Goal: Information Seeking & Learning: Compare options

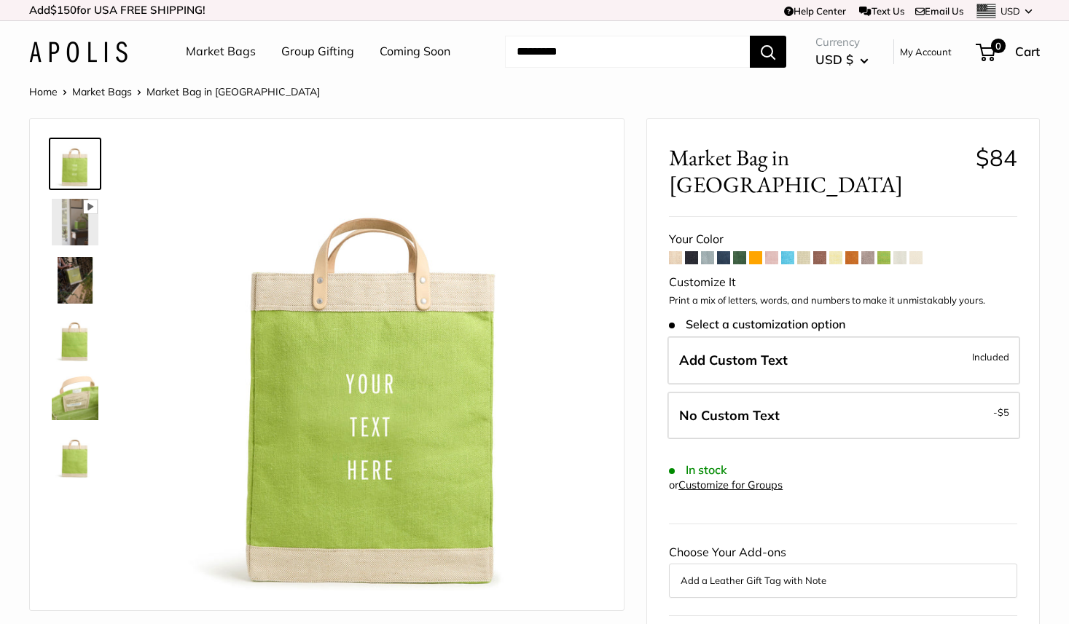
click at [867, 251] on span at bounding box center [867, 257] width 13 height 13
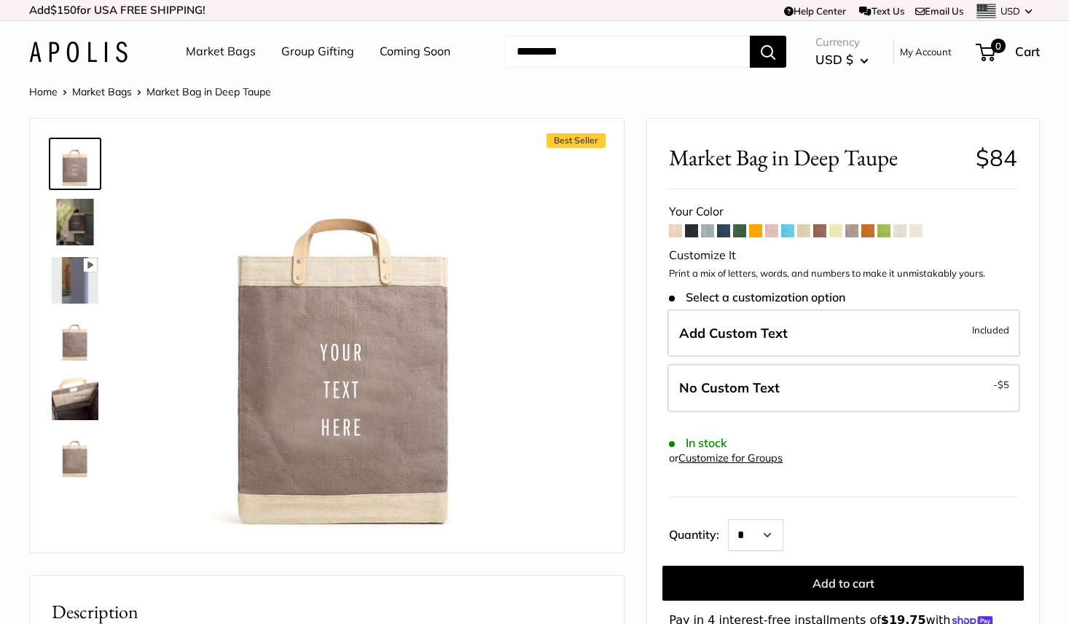
click at [83, 465] on img at bounding box center [75, 455] width 47 height 47
click at [74, 339] on img at bounding box center [75, 338] width 47 height 47
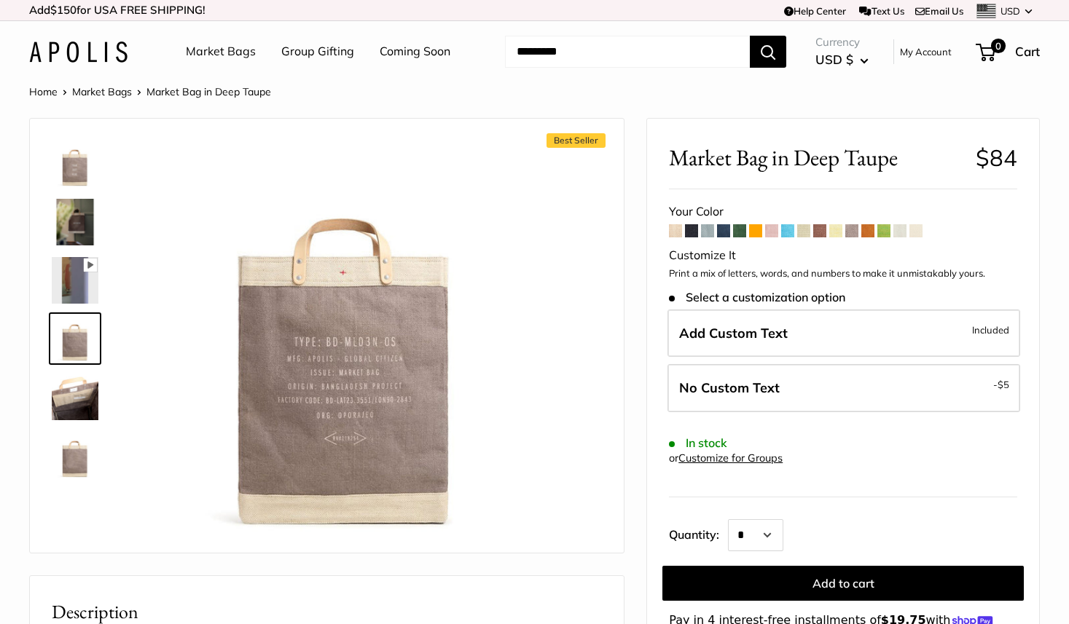
click at [898, 235] on span at bounding box center [899, 230] width 13 height 13
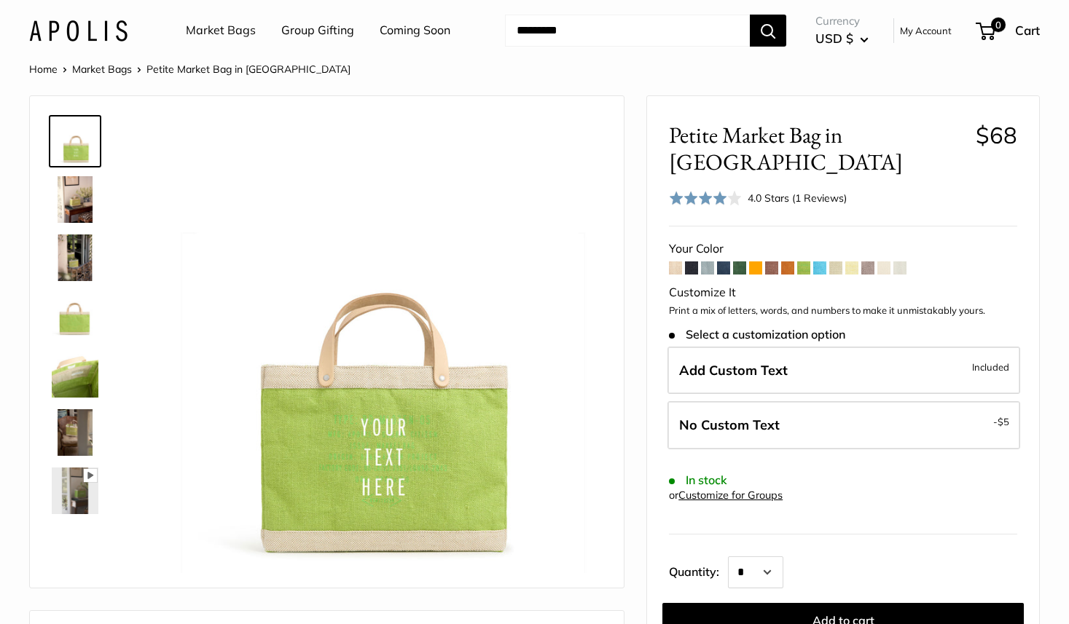
click at [867, 262] on span at bounding box center [867, 268] width 13 height 13
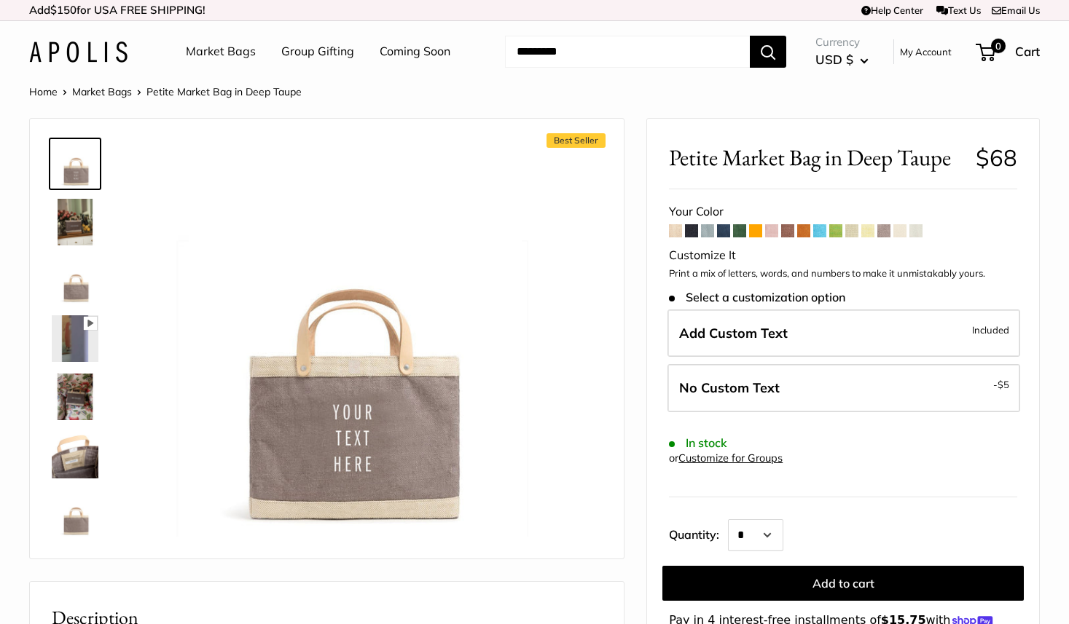
click at [85, 517] on img at bounding box center [75, 513] width 47 height 47
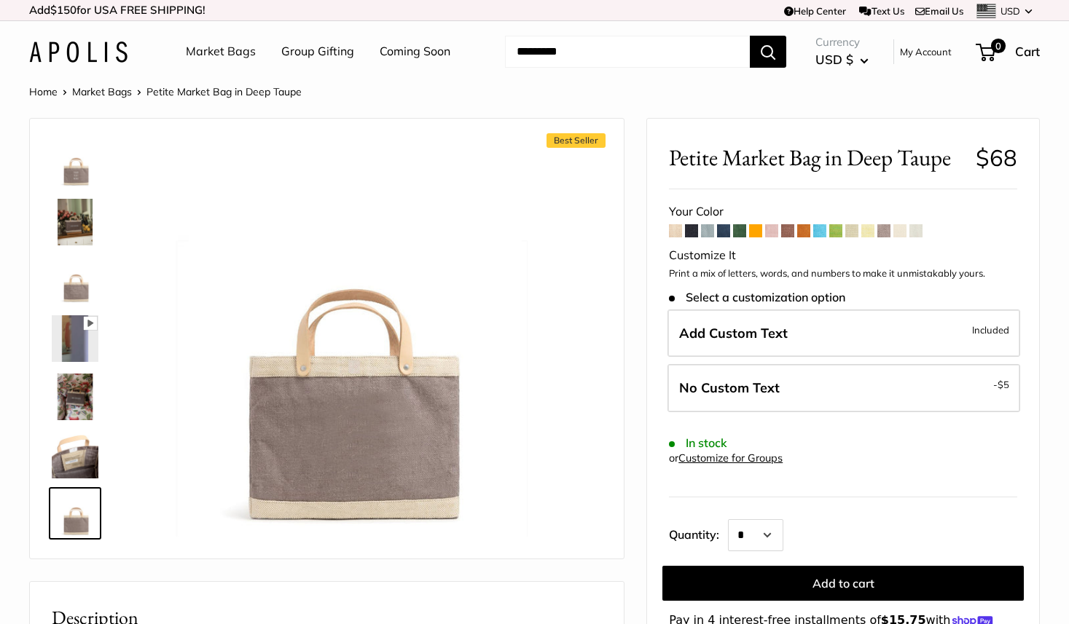
click at [81, 275] on img at bounding box center [75, 280] width 47 height 47
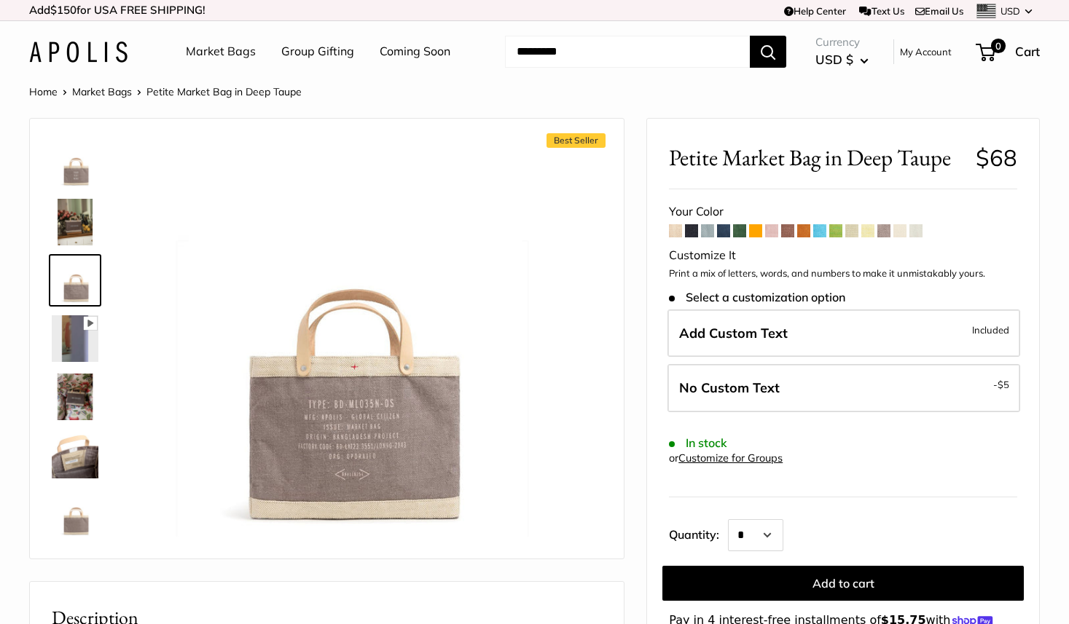
click at [922, 235] on span at bounding box center [915, 230] width 13 height 13
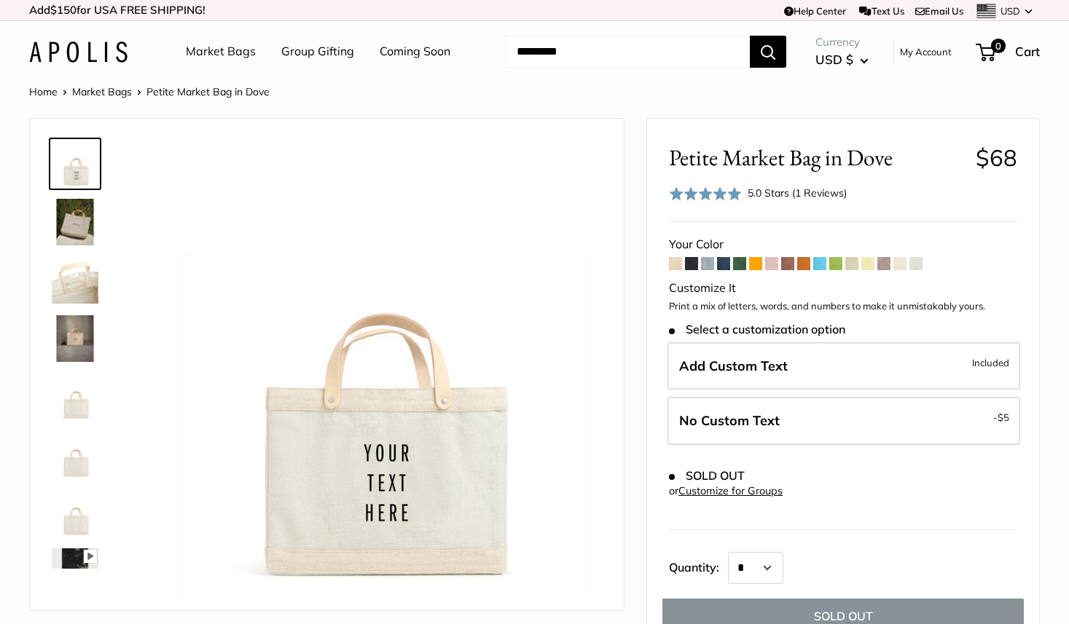
click at [85, 409] on img at bounding box center [75, 397] width 47 height 47
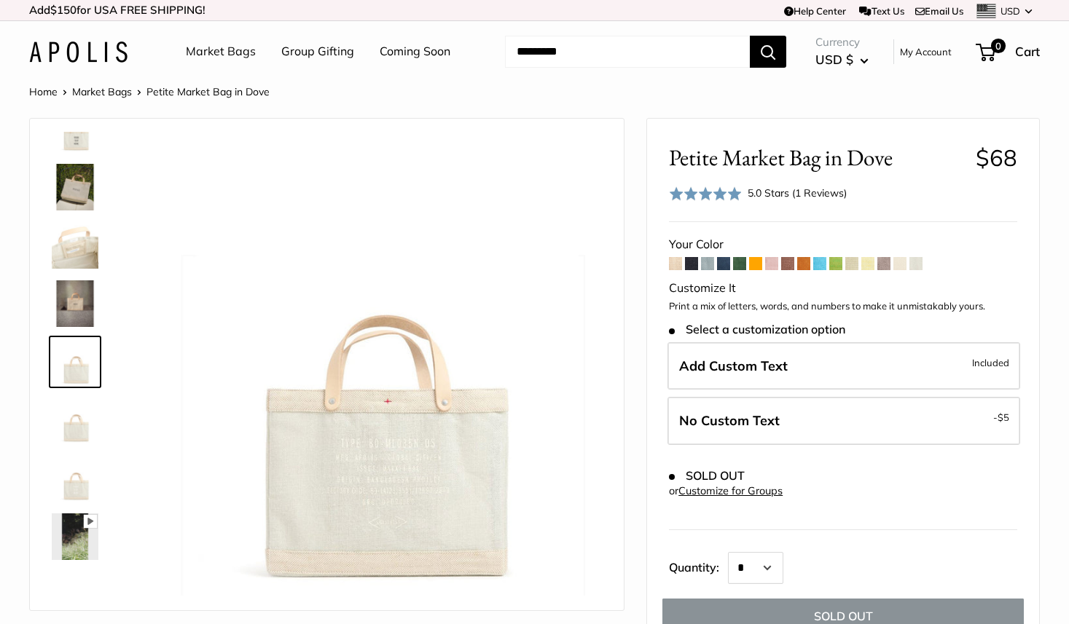
click at [83, 439] on img at bounding box center [75, 420] width 47 height 47
click at [74, 500] on img at bounding box center [75, 478] width 47 height 47
click at [82, 380] on img at bounding box center [75, 362] width 47 height 47
click at [904, 263] on span at bounding box center [899, 263] width 13 height 13
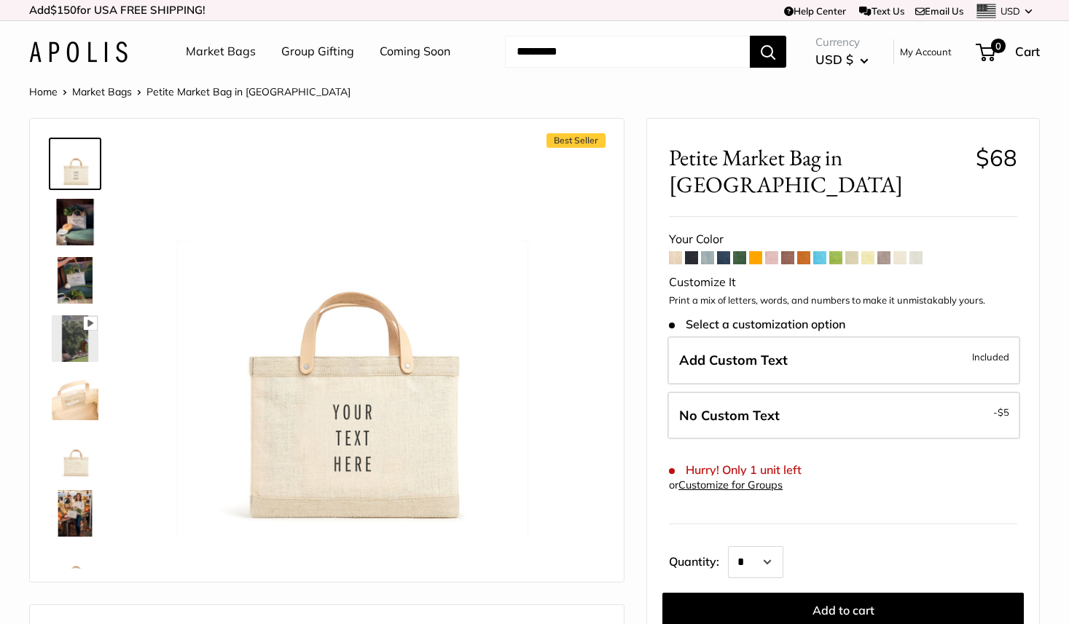
scroll to position [35, 0]
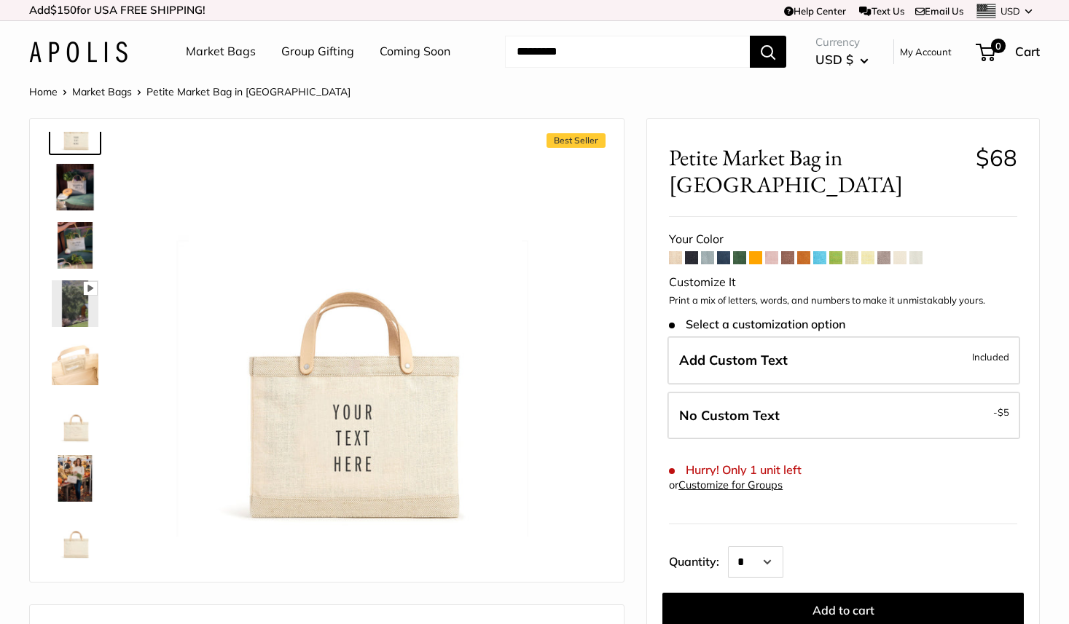
click at [79, 551] on img at bounding box center [75, 537] width 47 height 47
click at [82, 410] on img at bounding box center [75, 420] width 47 height 47
click at [883, 251] on span at bounding box center [883, 257] width 13 height 13
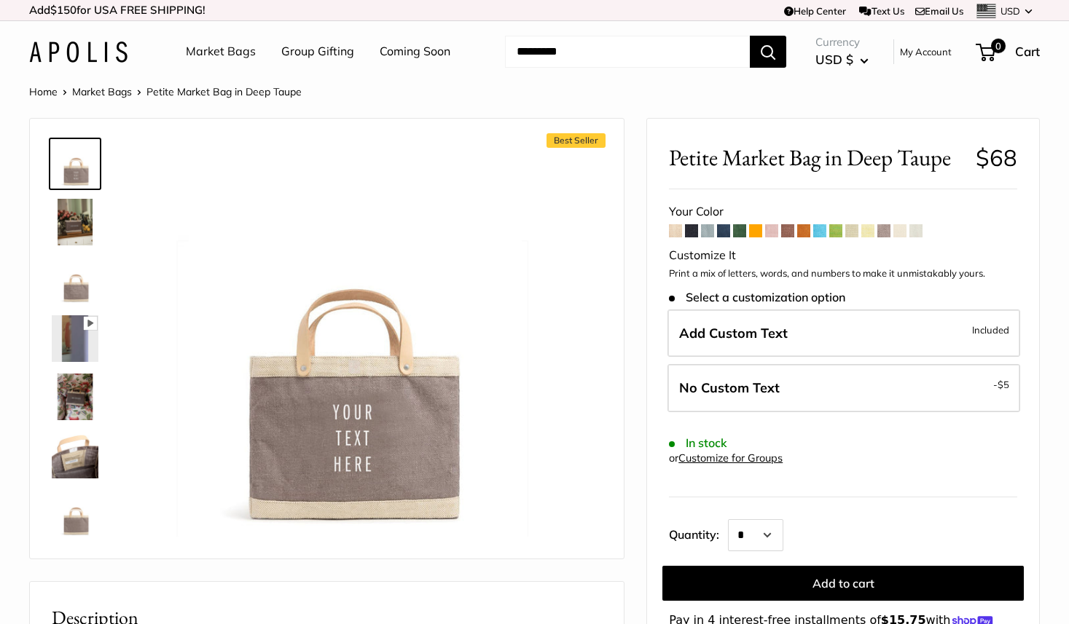
click at [869, 234] on span at bounding box center [867, 230] width 13 height 13
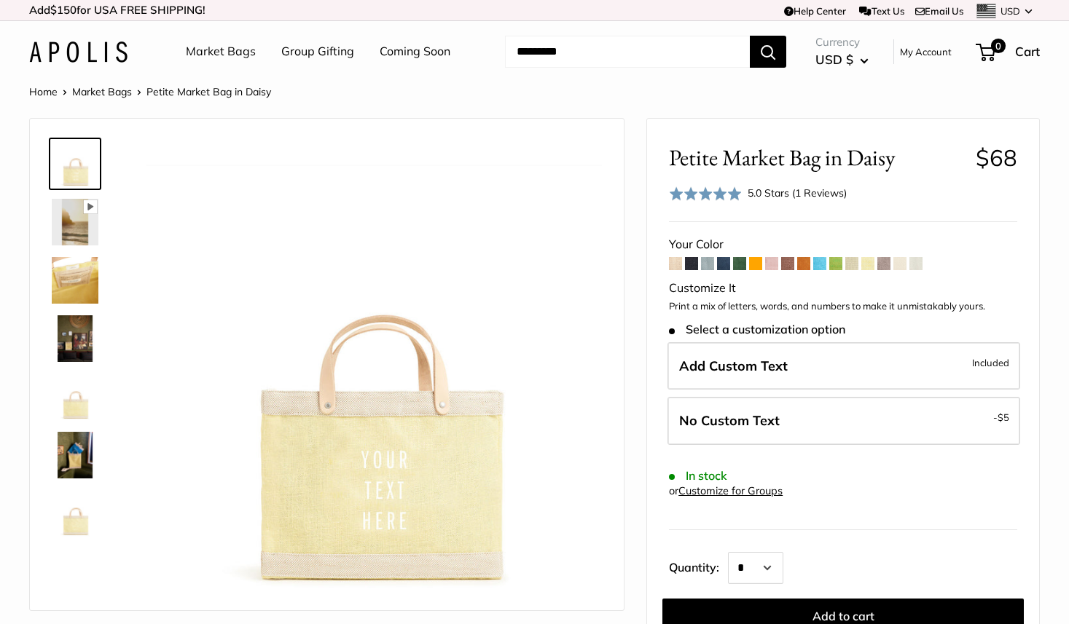
click at [856, 266] on span at bounding box center [851, 263] width 13 height 13
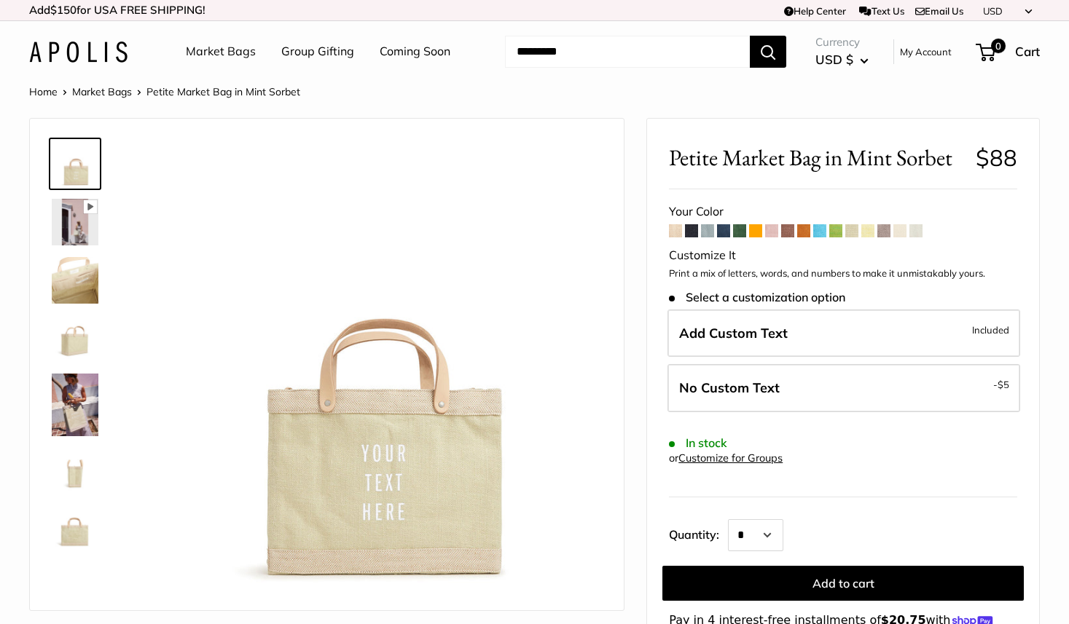
click at [868, 235] on span at bounding box center [867, 230] width 13 height 13
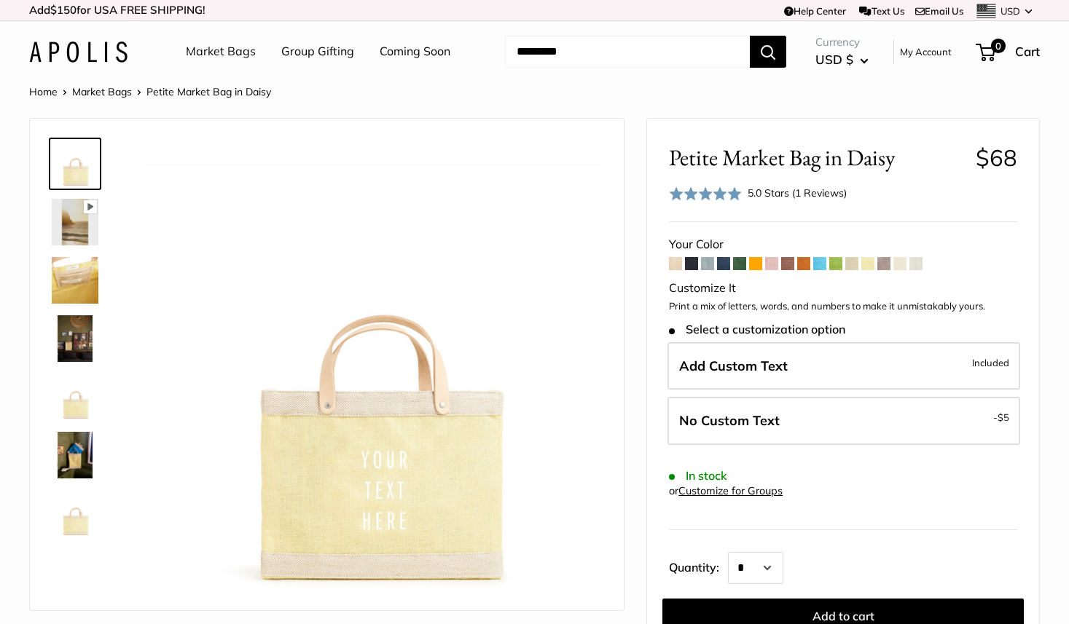
click at [837, 262] on span at bounding box center [835, 263] width 13 height 13
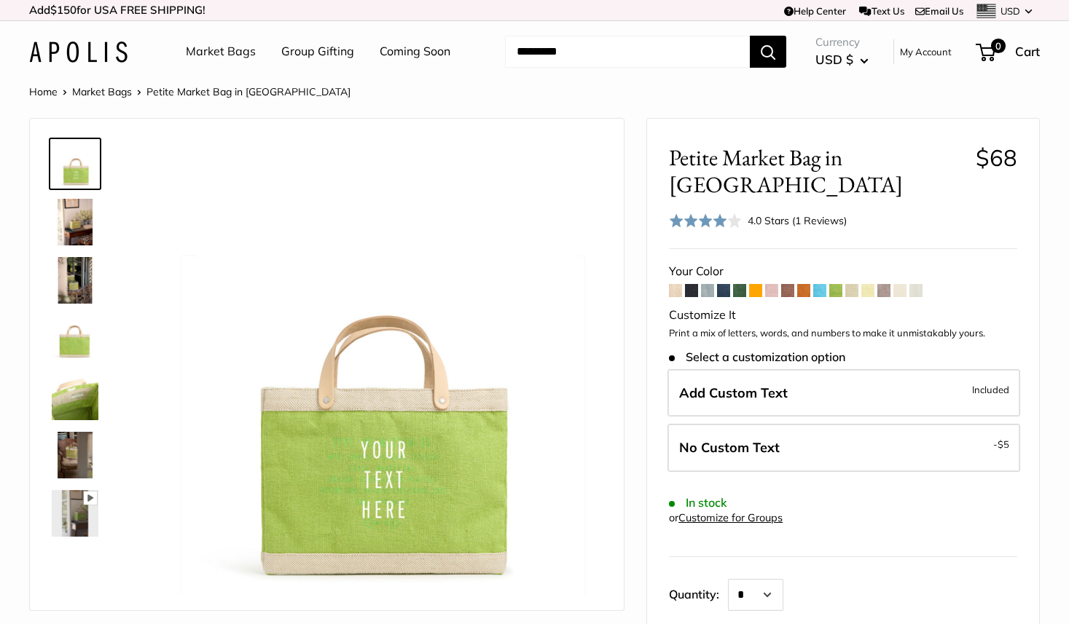
click at [790, 284] on span at bounding box center [787, 290] width 13 height 13
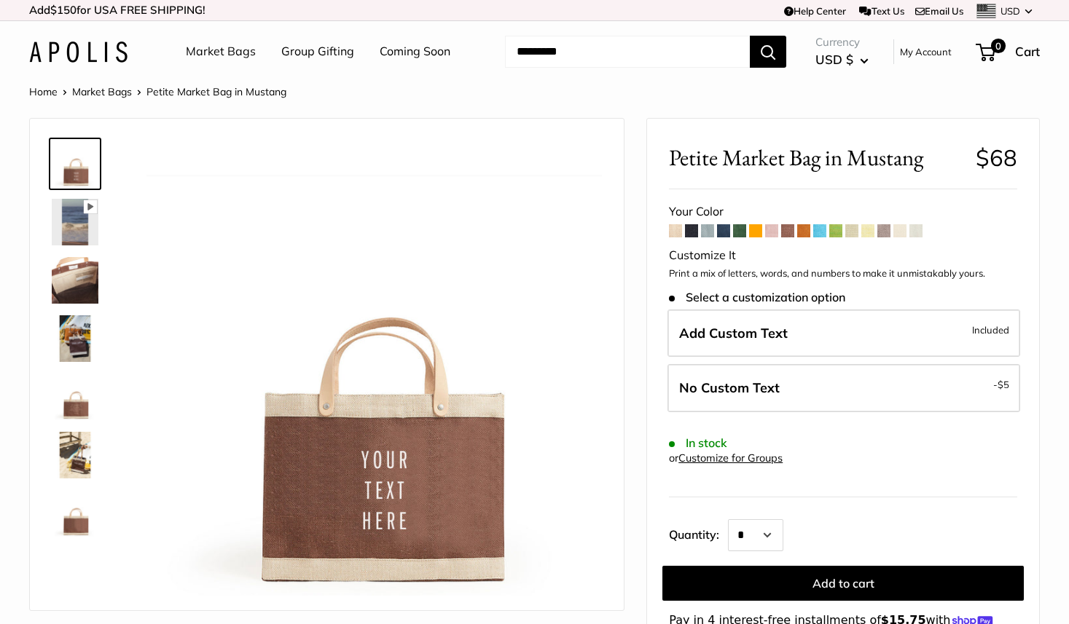
click at [79, 514] on img at bounding box center [75, 513] width 47 height 47
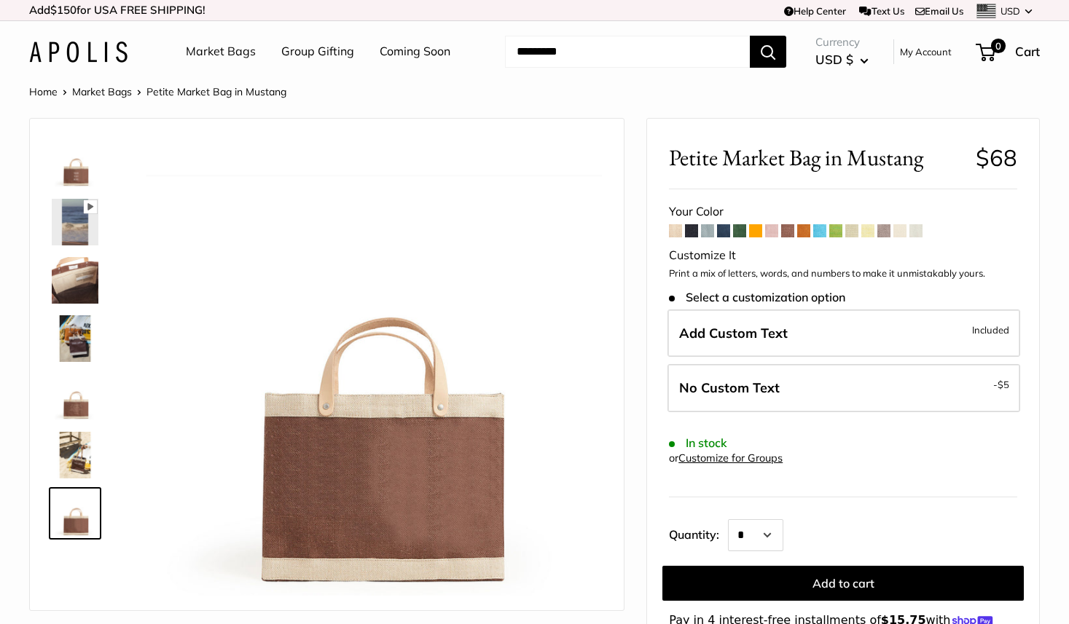
click at [83, 398] on img at bounding box center [75, 397] width 47 height 47
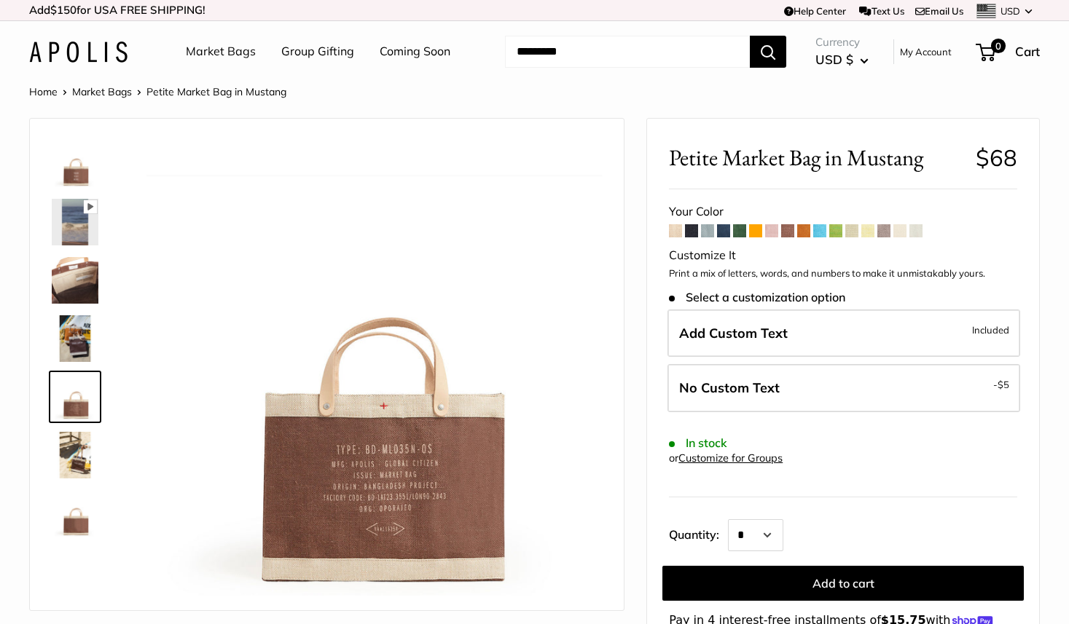
click at [839, 236] on span at bounding box center [835, 230] width 13 height 13
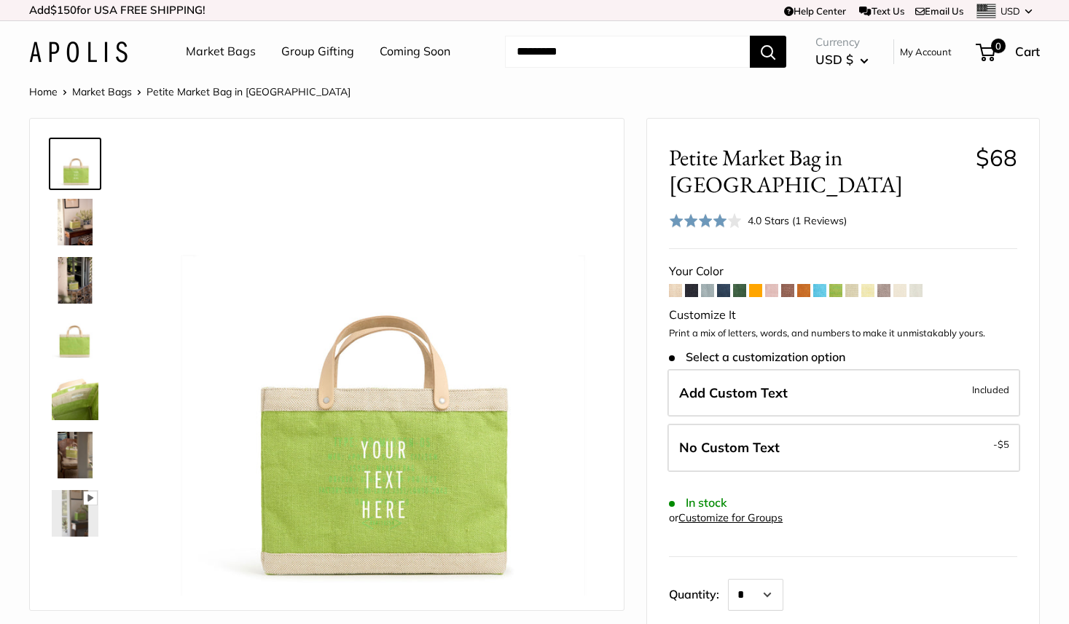
click at [853, 284] on span at bounding box center [851, 290] width 13 height 13
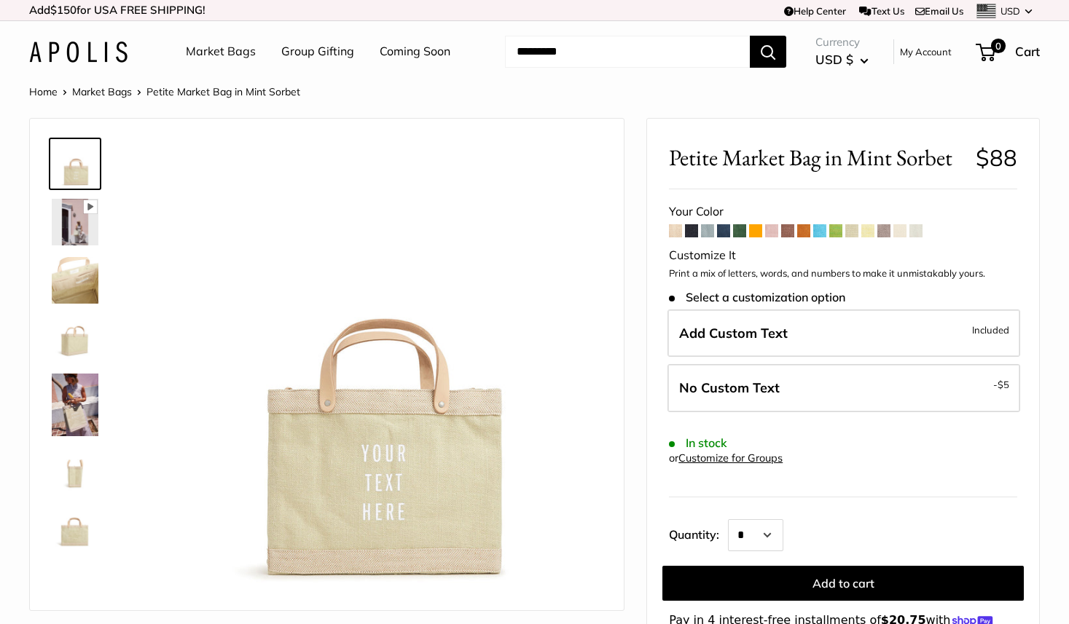
click at [839, 232] on span at bounding box center [835, 230] width 13 height 13
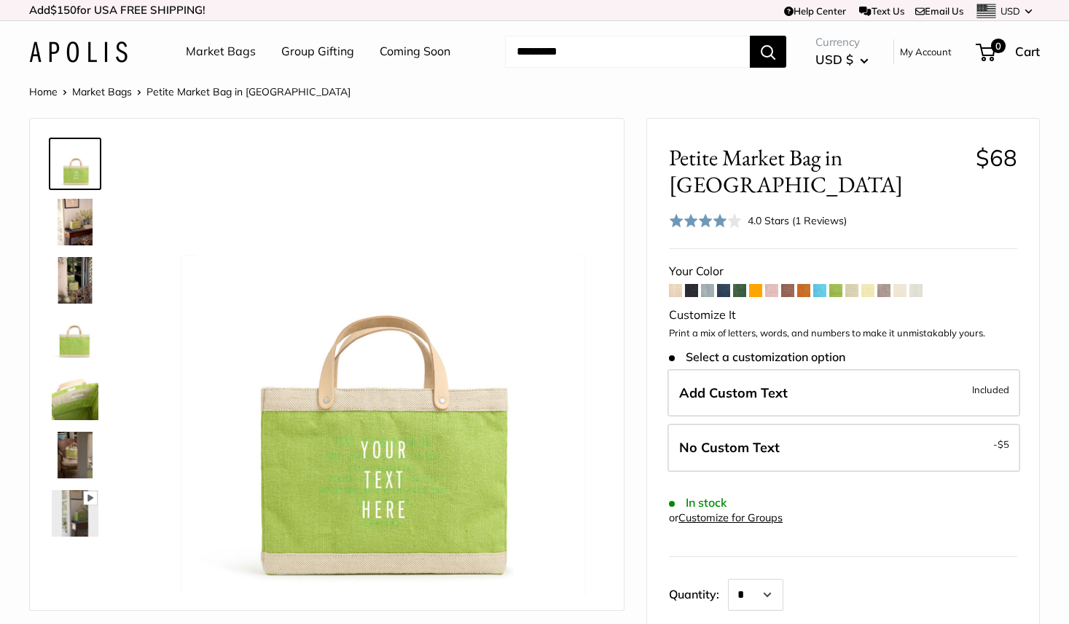
click at [851, 284] on span at bounding box center [851, 290] width 13 height 13
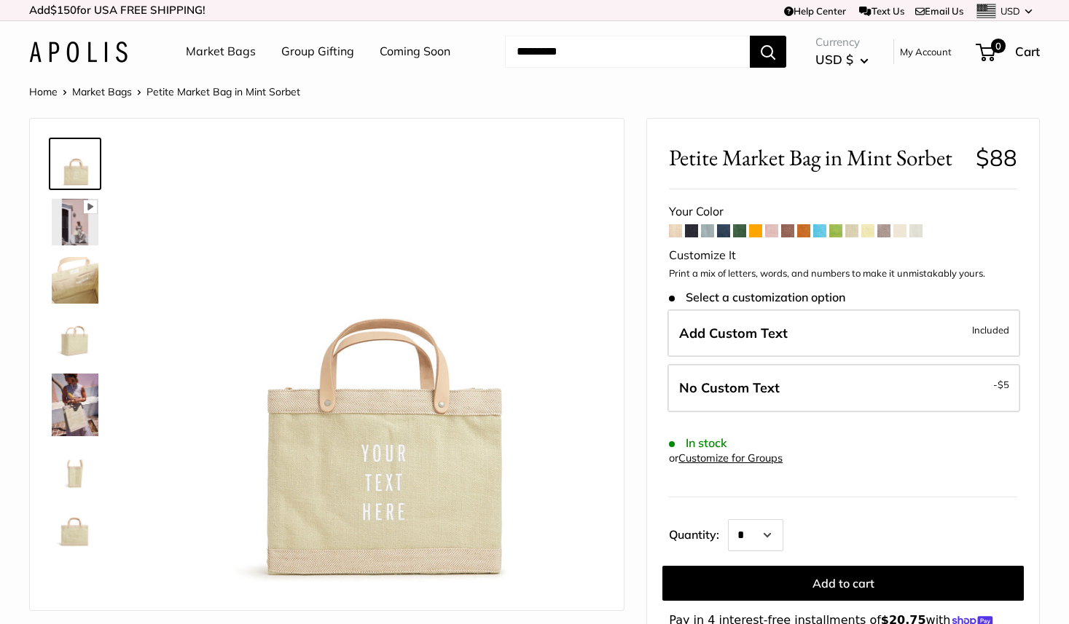
click at [79, 541] on img at bounding box center [75, 529] width 47 height 47
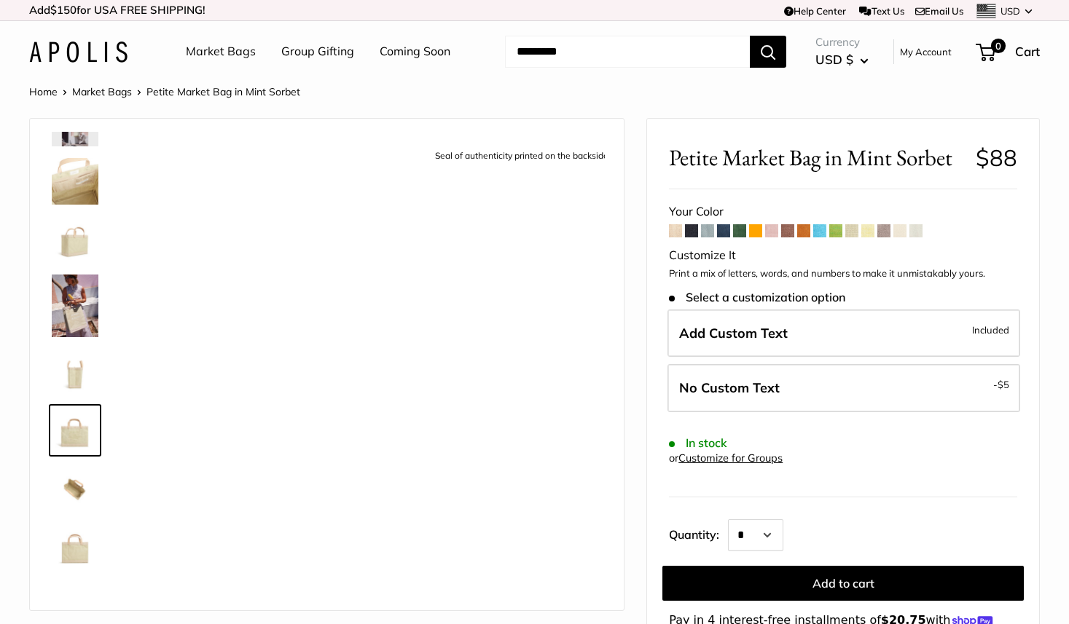
scroll to position [109, 0]
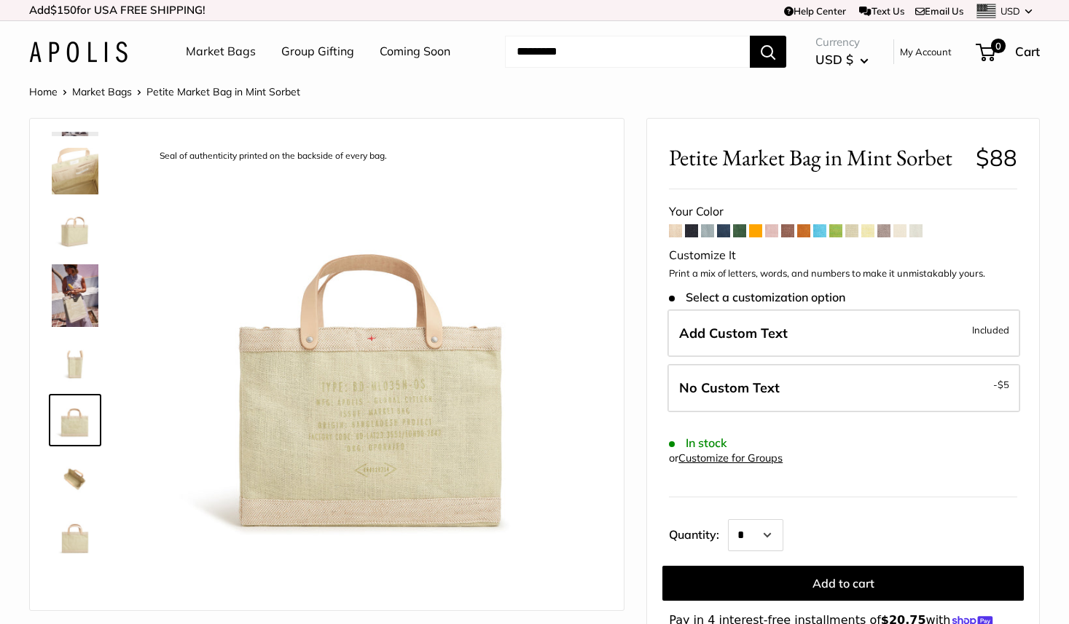
click at [79, 541] on img at bounding box center [75, 537] width 47 height 47
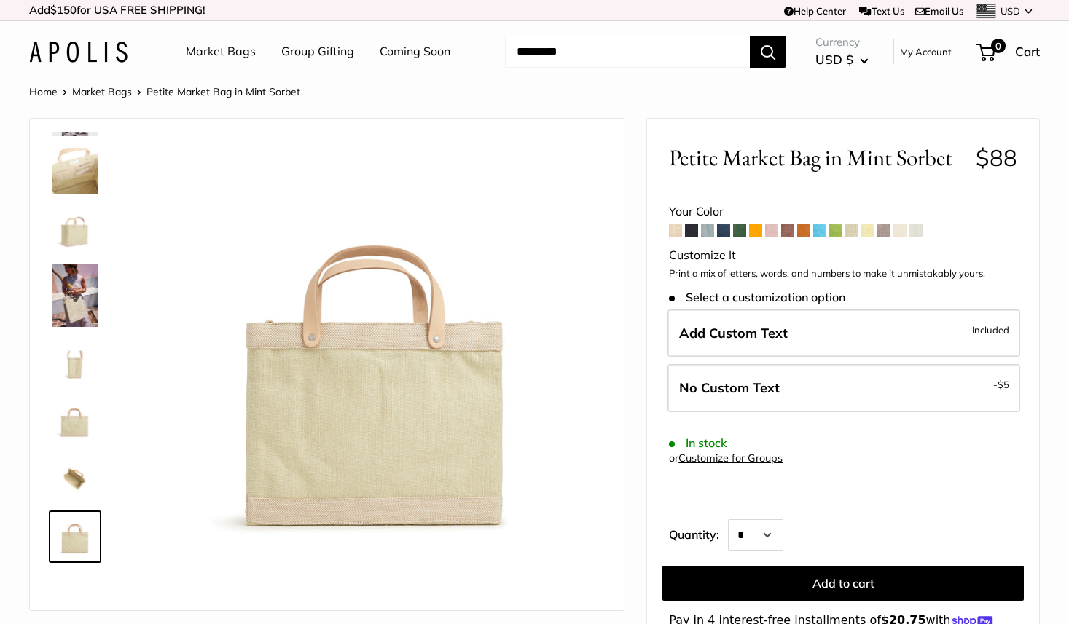
click at [72, 420] on img at bounding box center [75, 420] width 47 height 47
